Goal: Task Accomplishment & Management: Use online tool/utility

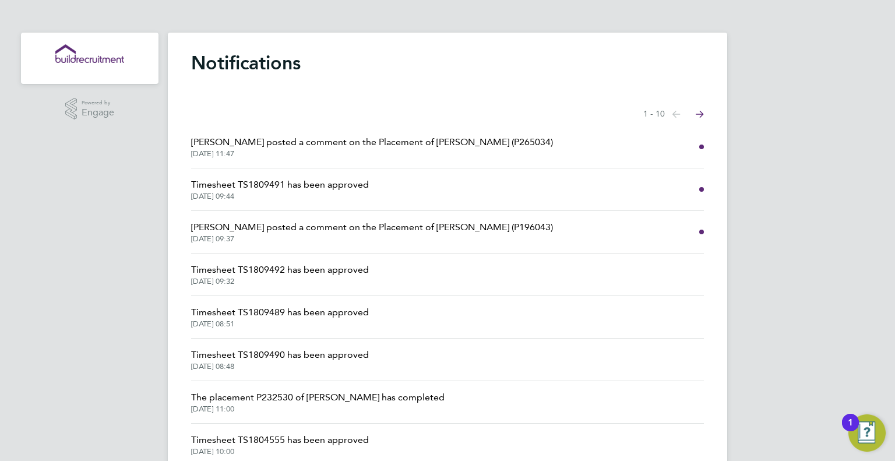
click at [108, 237] on div ".st0{fill:#C0C1C2;} Powered by Engage Notifications Showing items 1 - 10 items …" at bounding box center [447, 296] width 895 height 593
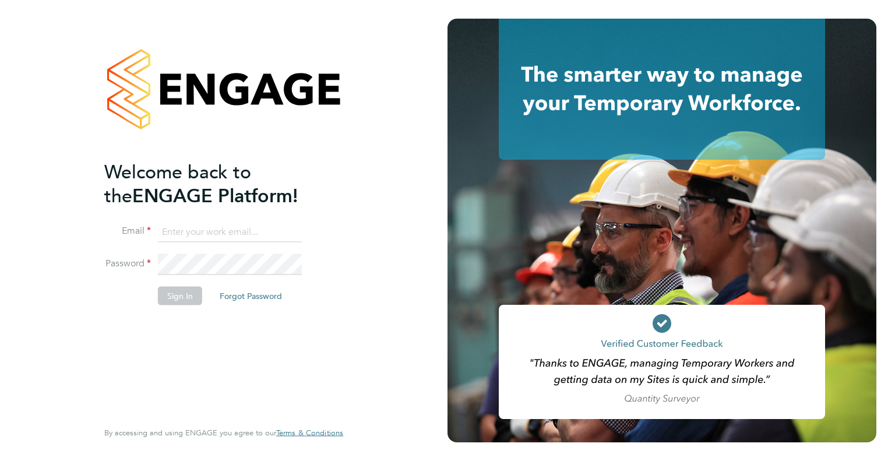
type input "tommie.ferry@buildrec.com"
drag, startPoint x: 174, startPoint y: 312, endPoint x: 179, endPoint y: 308, distance: 6.6
click at [177, 311] on li "Sign In Forgot Password" at bounding box center [217, 301] width 227 height 30
click at [182, 299] on button "Sign In" at bounding box center [180, 295] width 44 height 19
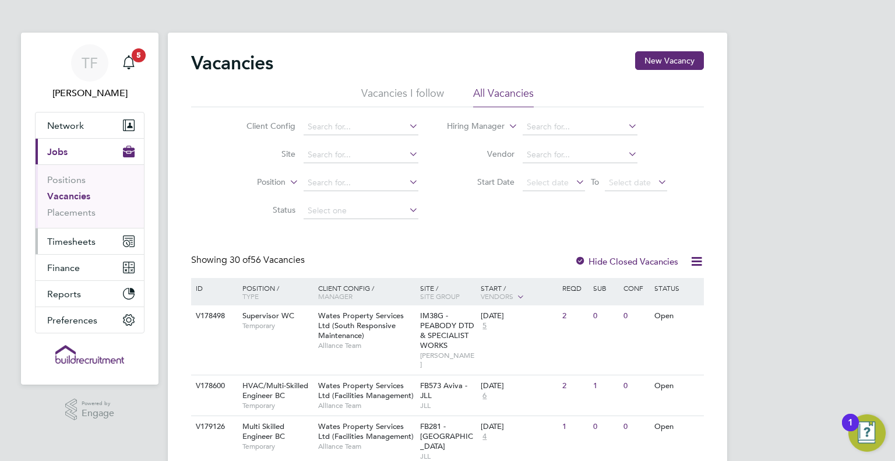
click at [68, 245] on span "Timesheets" at bounding box center [71, 241] width 48 height 11
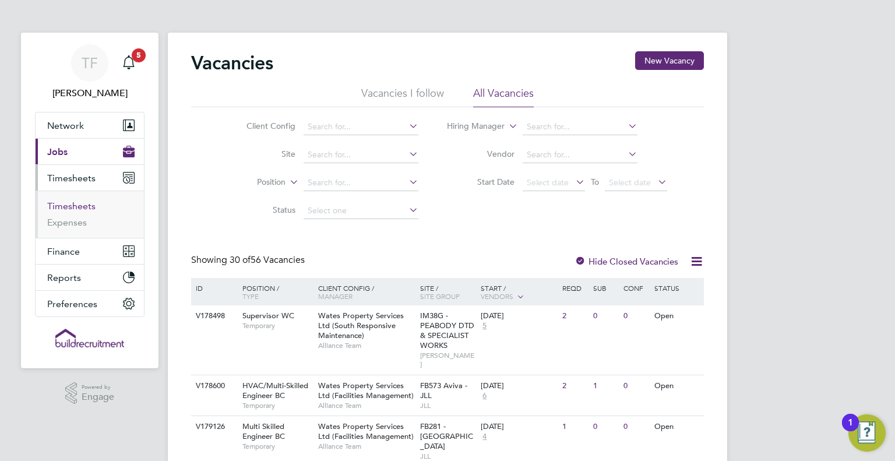
click at [75, 209] on link "Timesheets" at bounding box center [71, 205] width 48 height 11
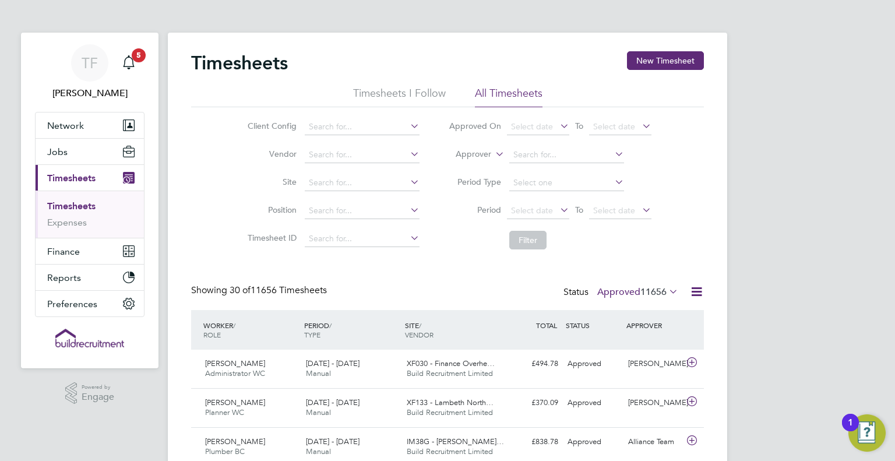
click at [471, 155] on label "Approver" at bounding box center [465, 155] width 52 height 12
click at [452, 171] on li "Worker" at bounding box center [462, 167] width 57 height 15
drag, startPoint x: 542, startPoint y: 163, endPoint x: 543, endPoint y: 156, distance: 6.5
click at [543, 158] on li "Worker" at bounding box center [550, 155] width 232 height 28
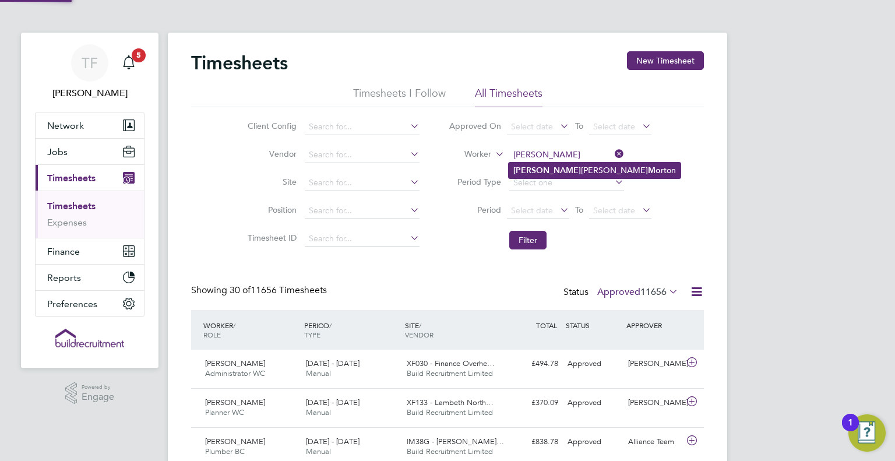
click at [549, 168] on li "[PERSON_NAME] rton" at bounding box center [595, 171] width 172 height 16
type input "[PERSON_NAME] [PERSON_NAME]"
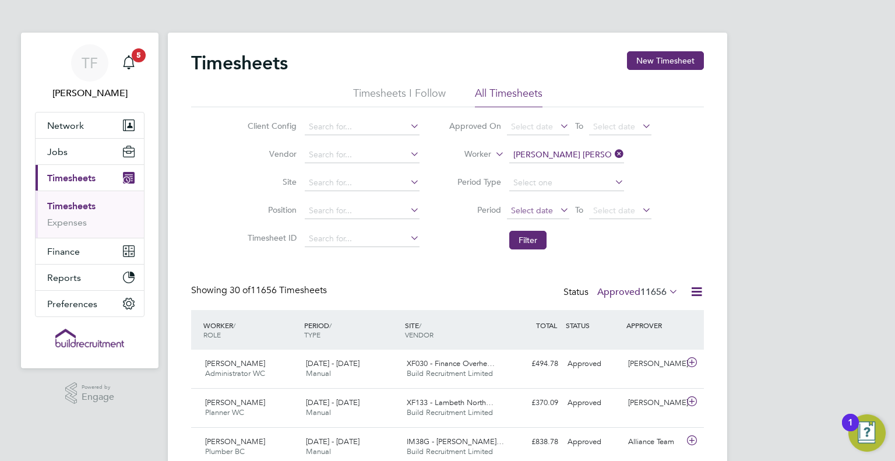
drag, startPoint x: 533, startPoint y: 242, endPoint x: 531, endPoint y: 209, distance: 33.3
click at [532, 239] on button "Filter" at bounding box center [527, 240] width 37 height 19
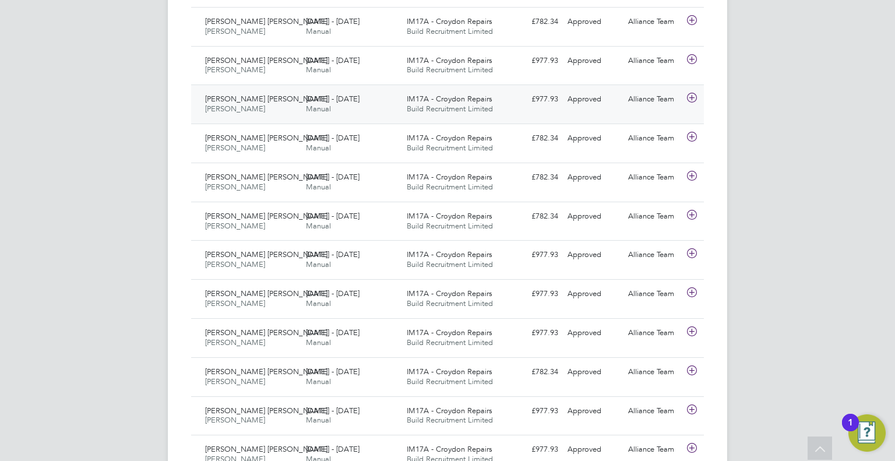
scroll to position [466, 0]
